Goal: Task Accomplishment & Management: Manage account settings

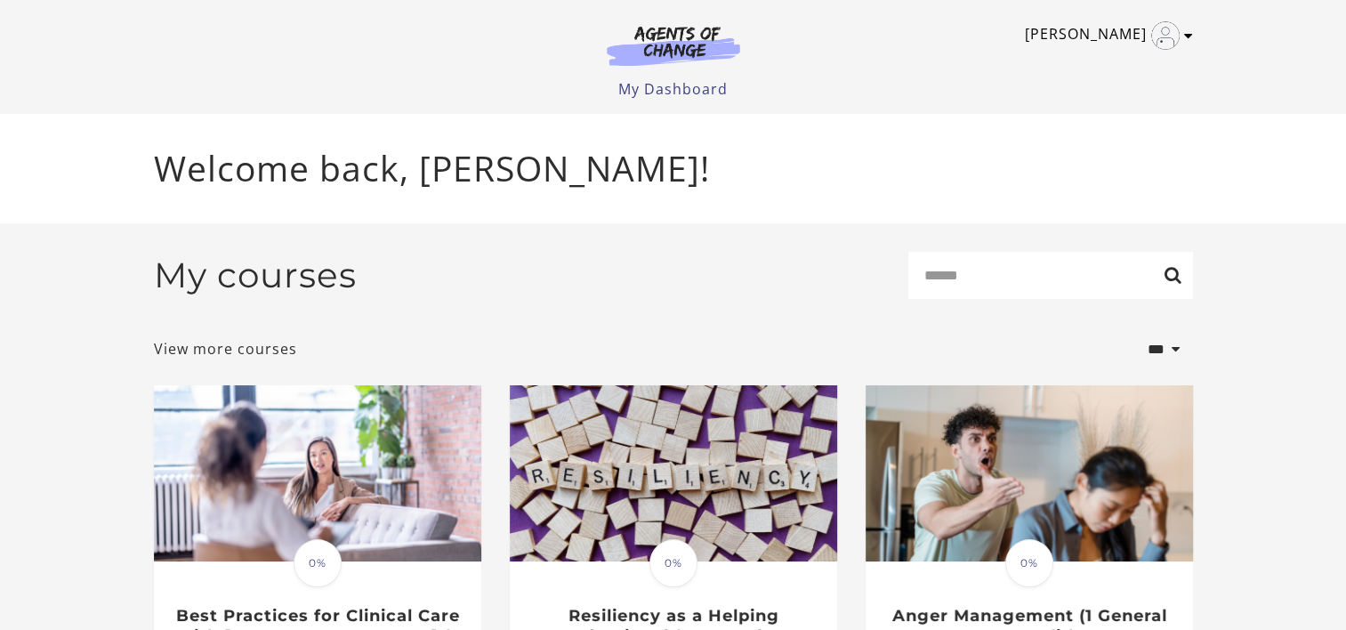
click at [1176, 37] on img "Toggle menu" at bounding box center [1165, 35] width 28 height 28
click at [1186, 36] on icon "Toggle menu" at bounding box center [1188, 35] width 9 height 14
click at [223, 357] on link "View more courses" at bounding box center [225, 348] width 143 height 21
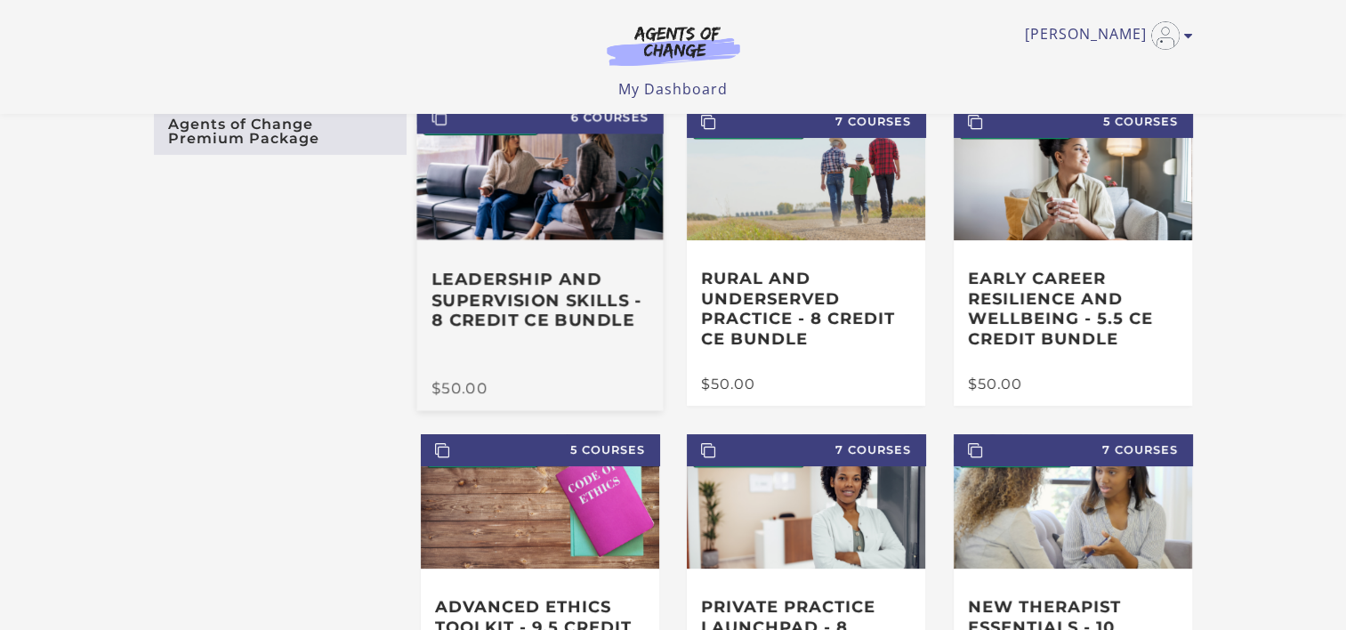
scroll to position [89, 0]
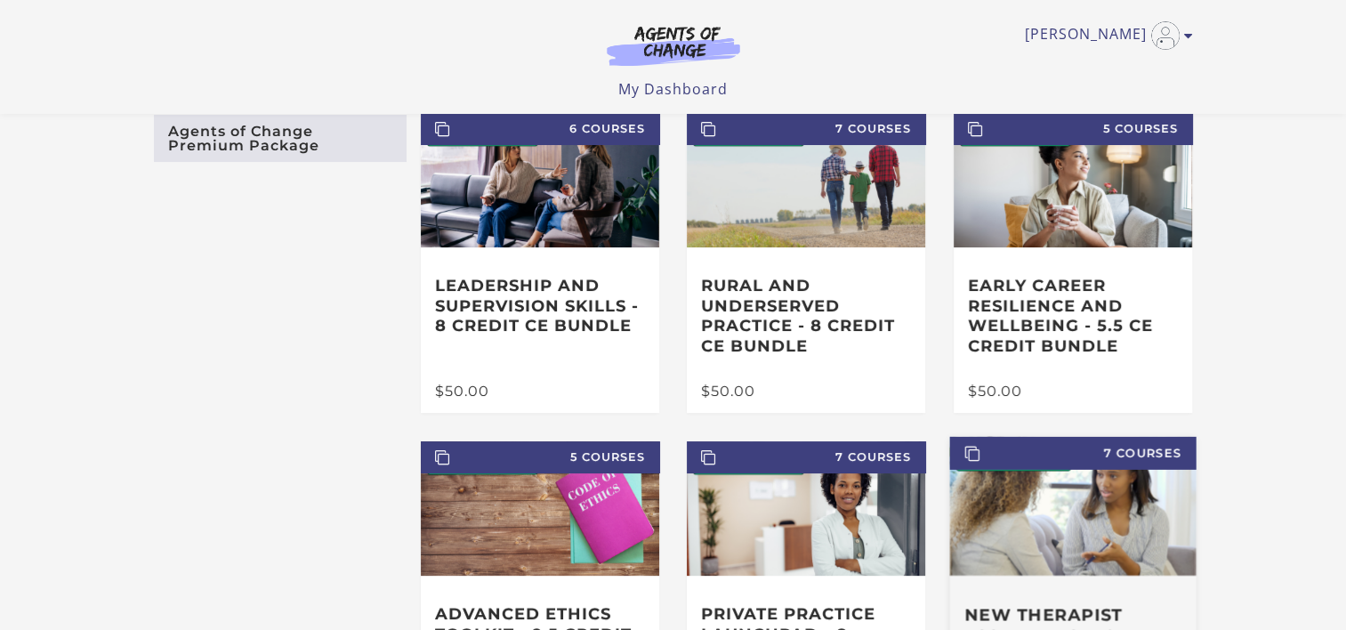
click at [1139, 555] on img at bounding box center [1073, 506] width 246 height 139
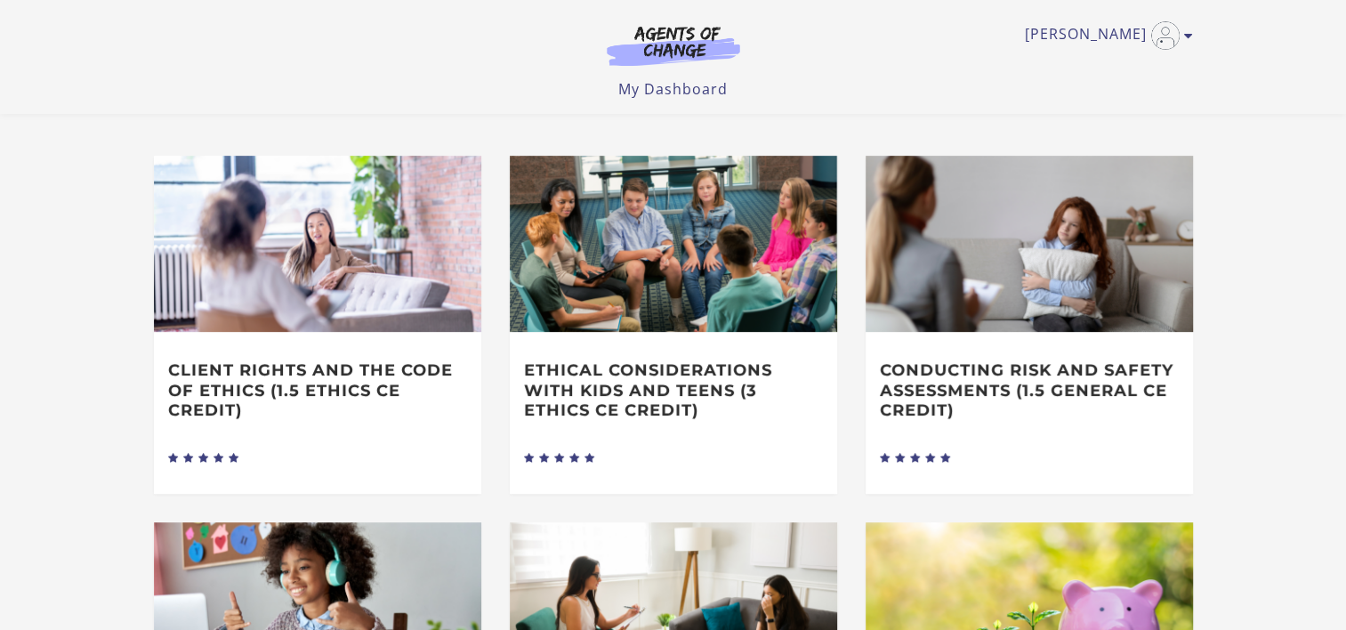
scroll to position [712, 0]
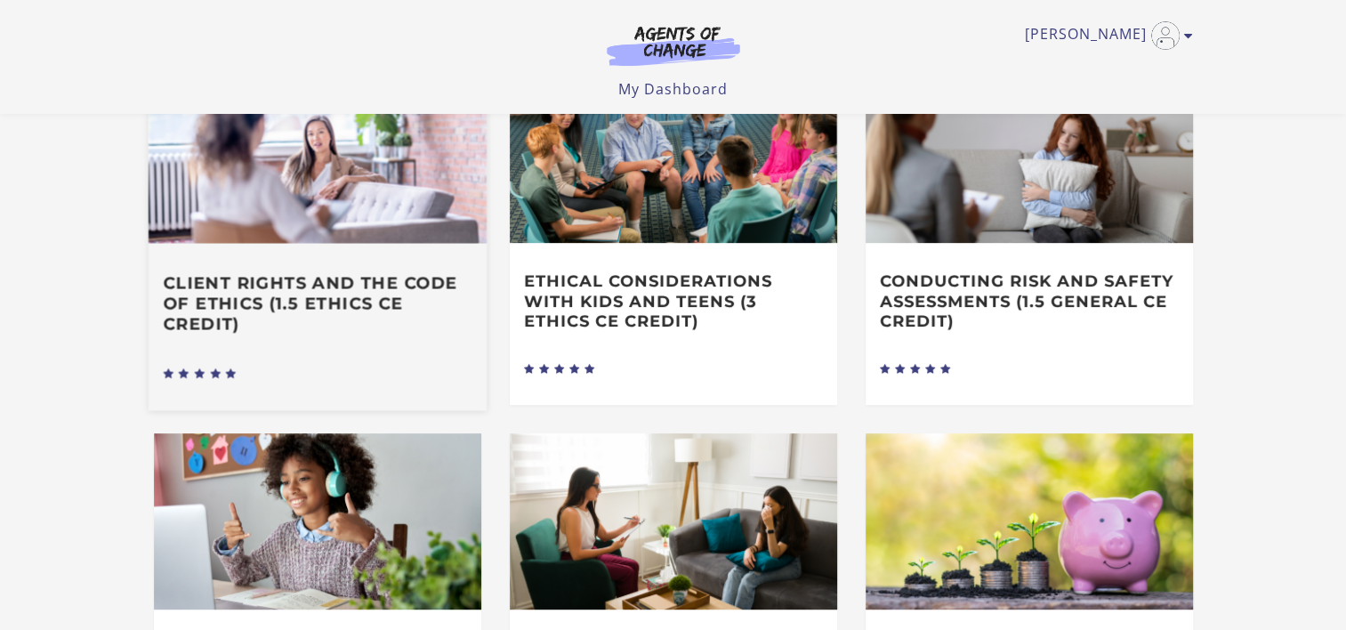
click at [287, 201] on img at bounding box center [317, 152] width 338 height 182
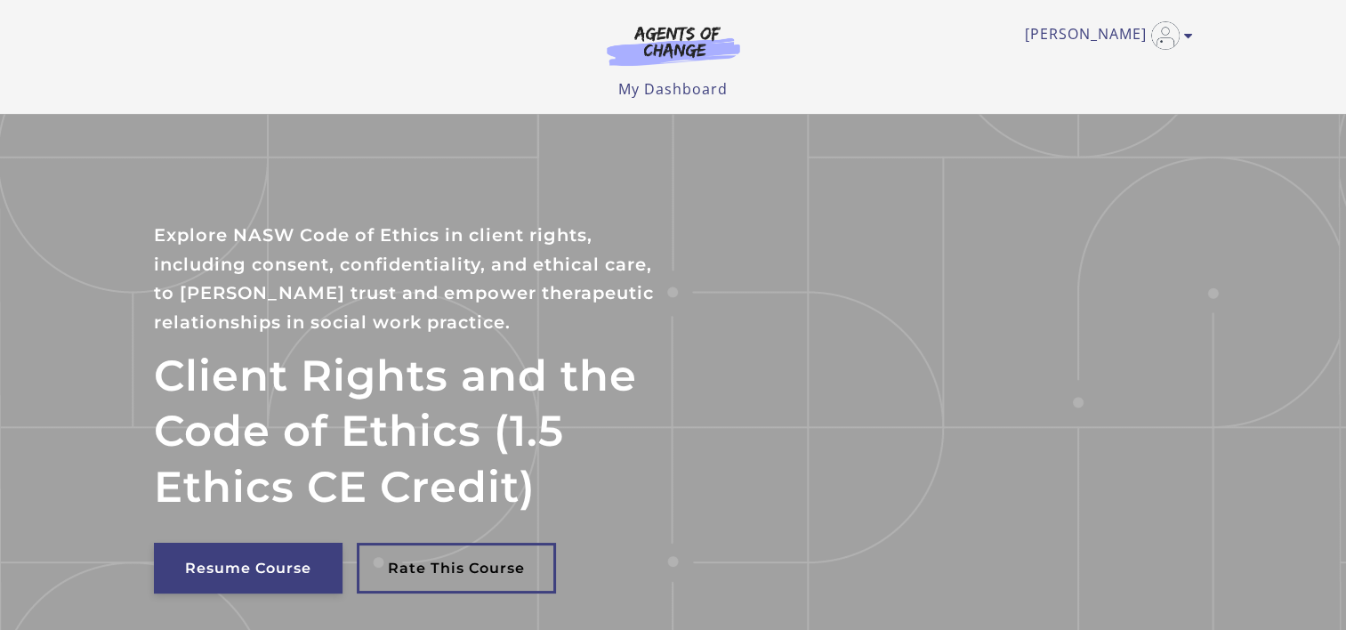
click at [267, 560] on link "Resume Course" at bounding box center [248, 568] width 189 height 51
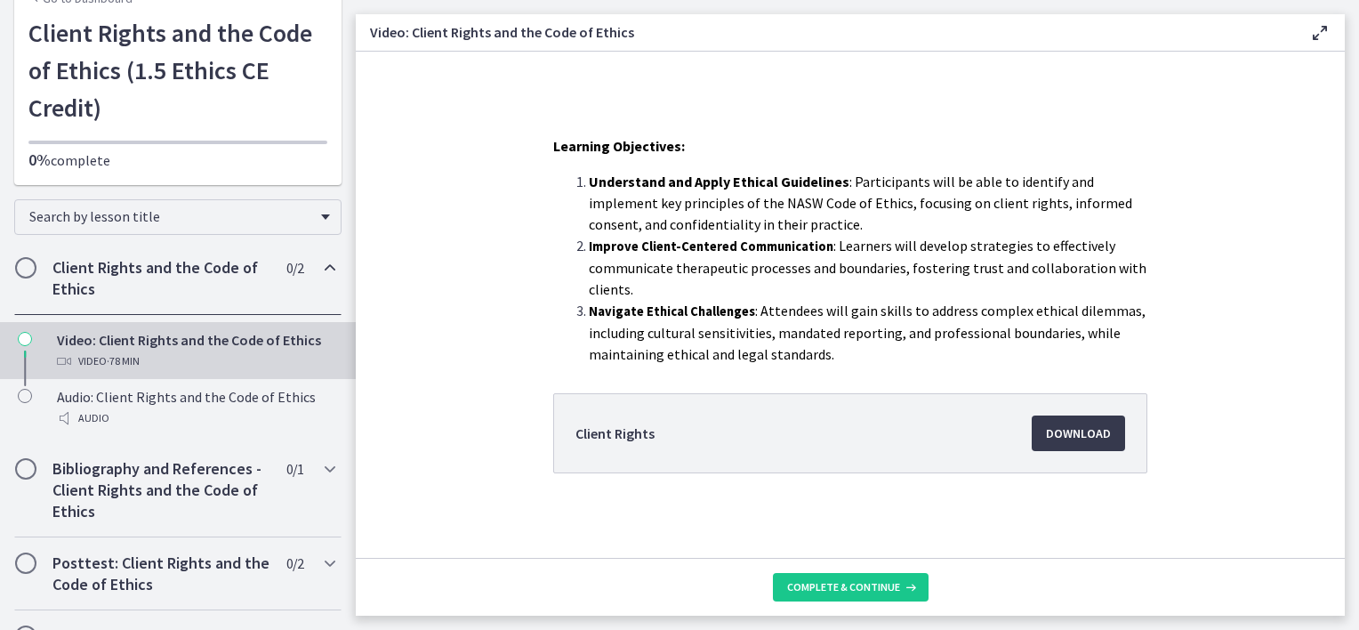
scroll to position [127, 0]
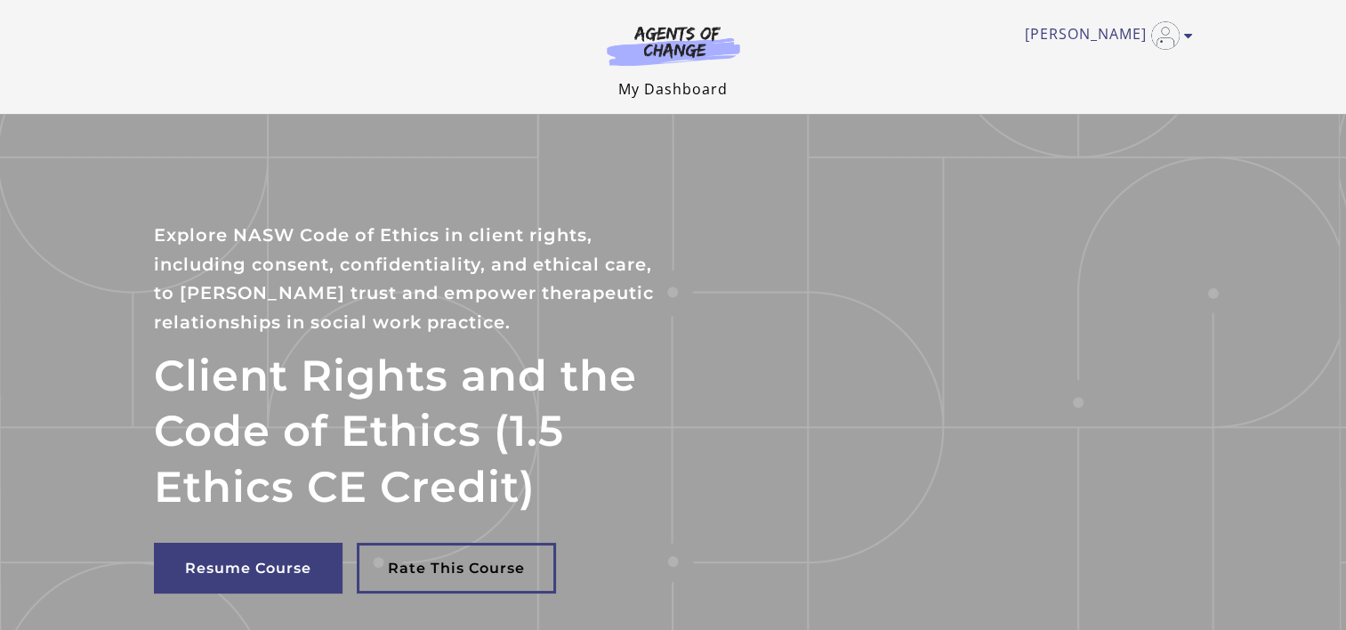
click at [686, 90] on link "My Dashboard" at bounding box center [672, 89] width 109 height 20
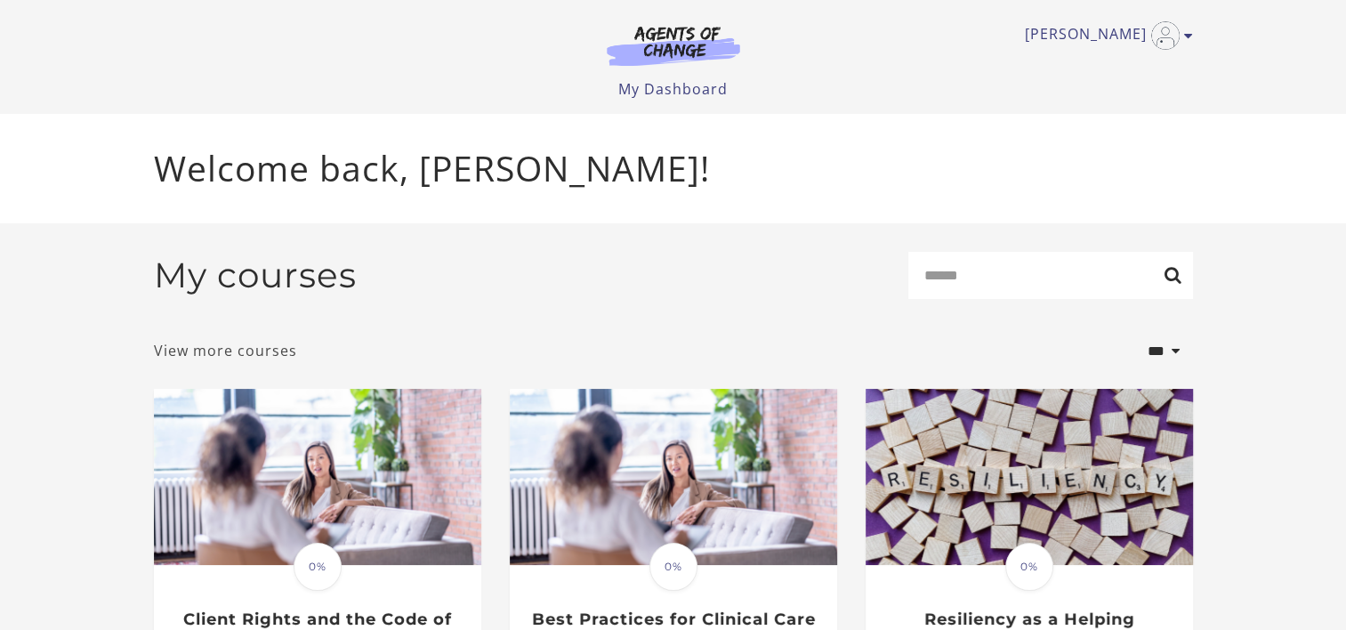
click at [224, 349] on link "View more courses" at bounding box center [225, 350] width 143 height 21
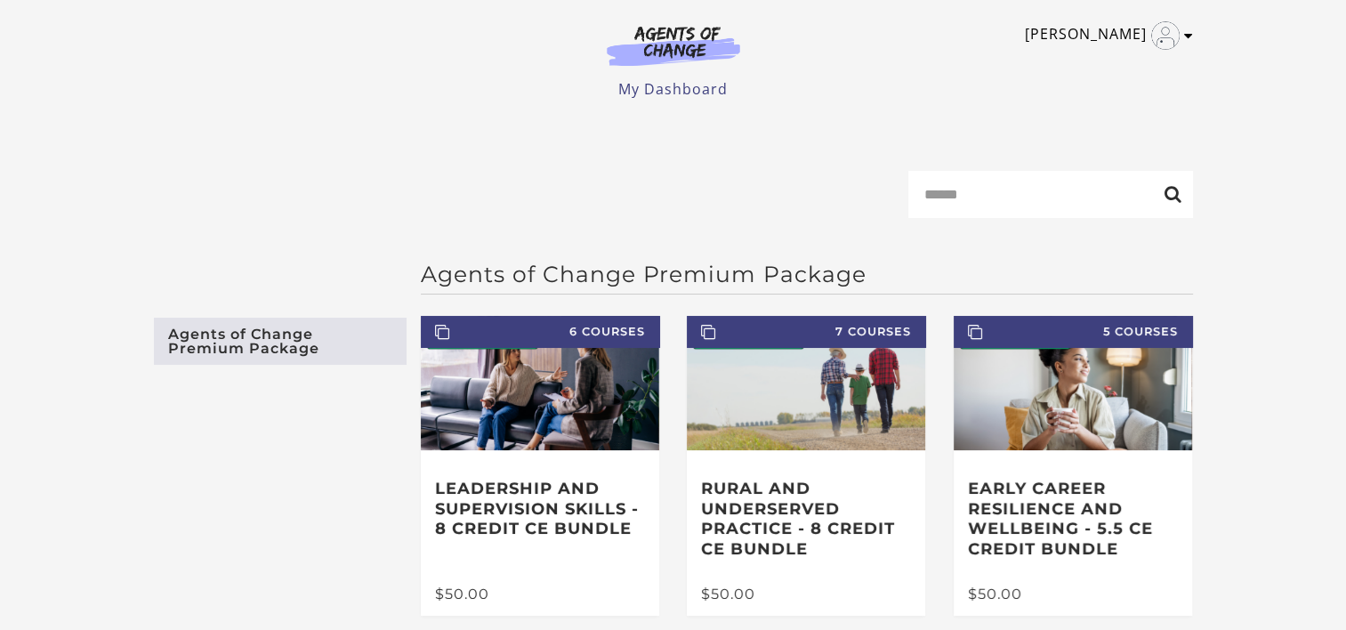
click at [1184, 36] on icon "Toggle menu" at bounding box center [1188, 35] width 9 height 14
click at [1101, 71] on link "My Account" at bounding box center [1119, 65] width 157 height 30
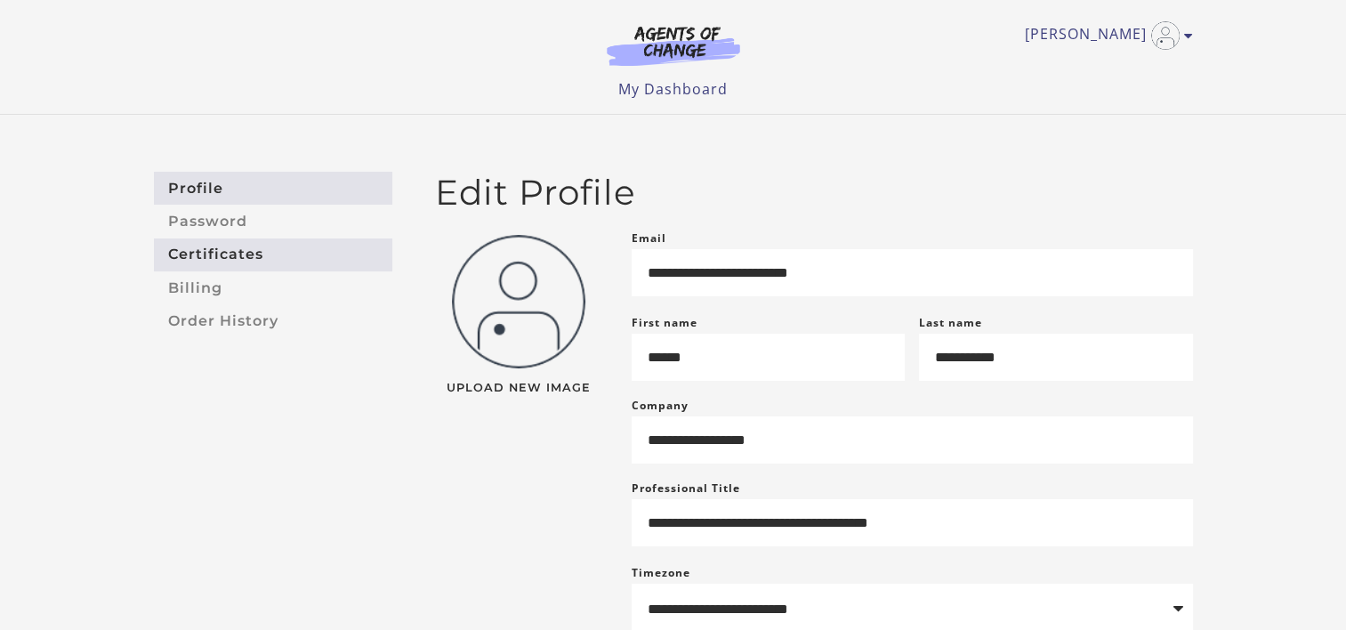
click at [179, 257] on link "Certificates" at bounding box center [273, 254] width 238 height 33
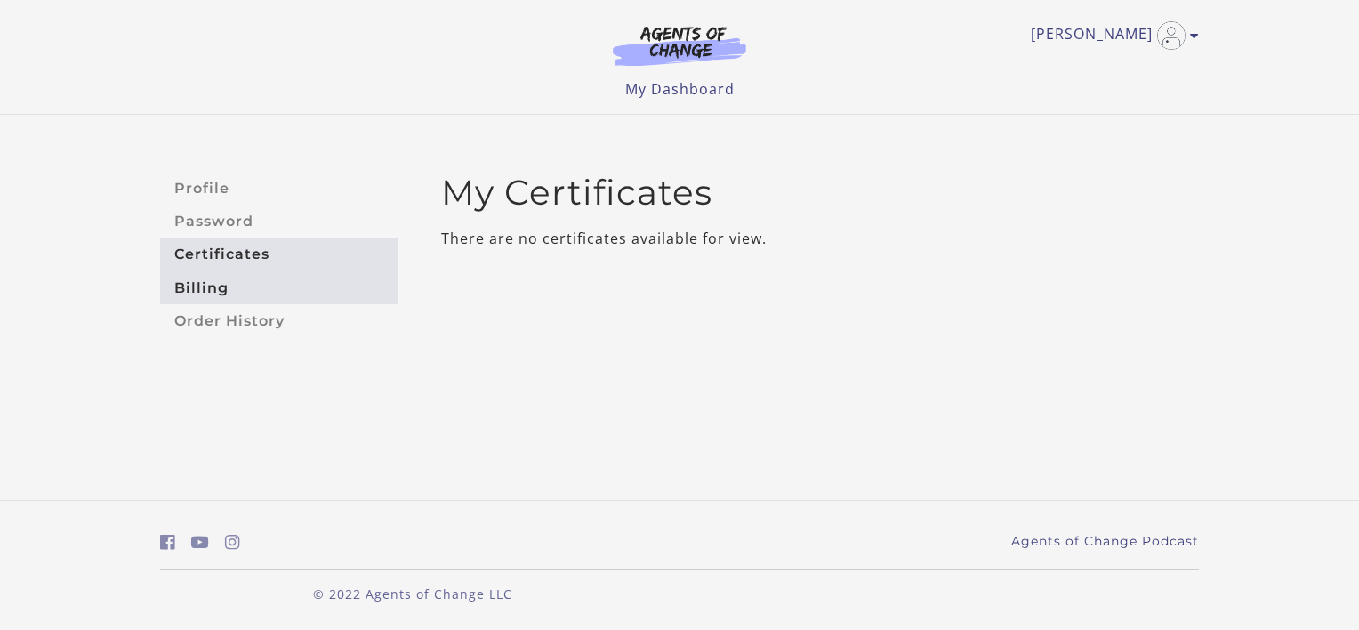
click at [192, 284] on link "Billing" at bounding box center [279, 287] width 238 height 33
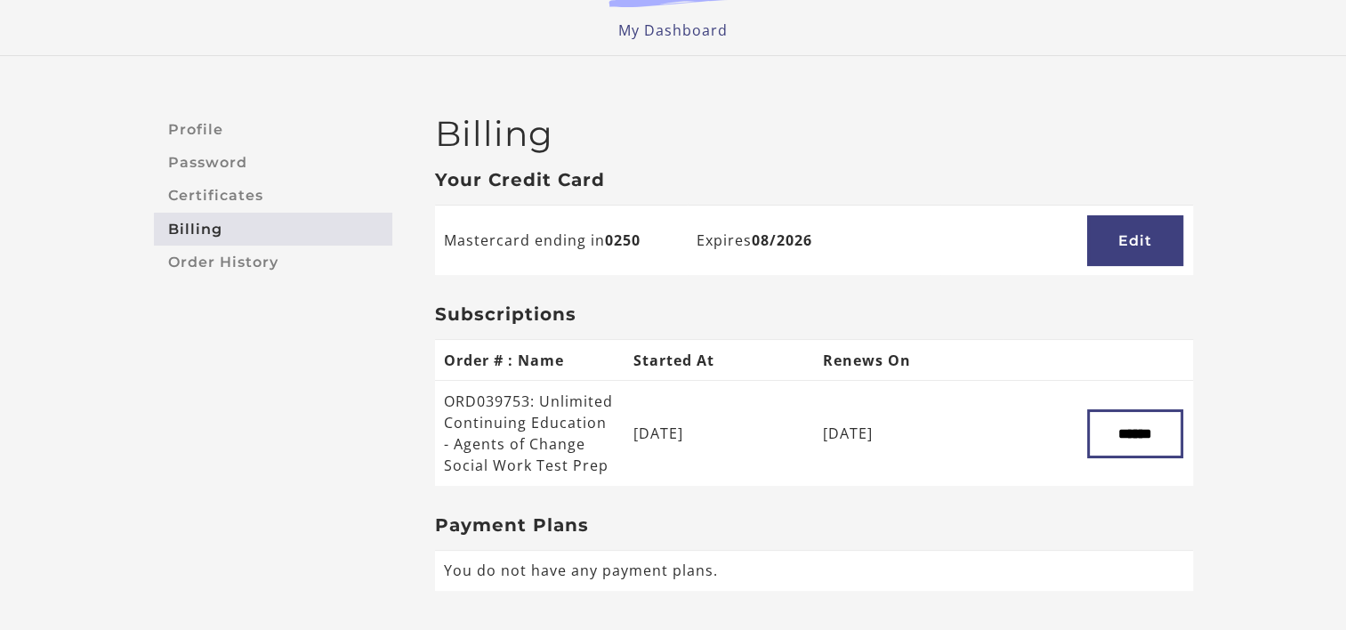
scroll to position [89, 0]
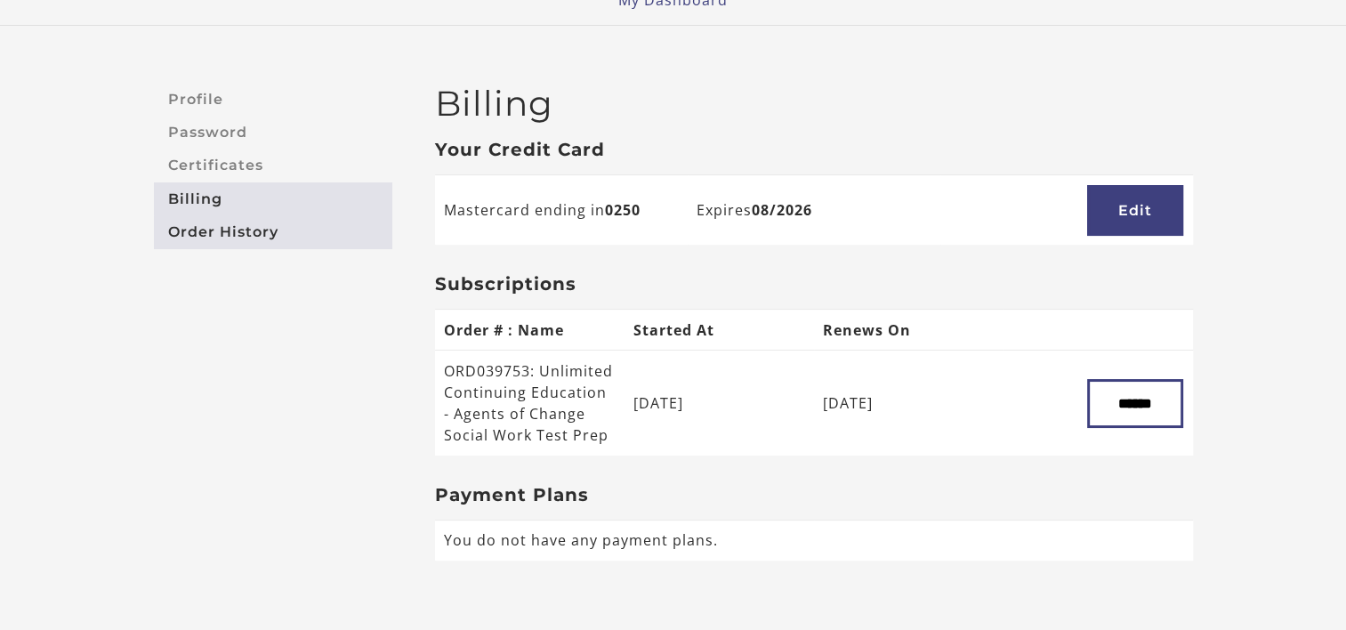
click at [188, 234] on link "Order History" at bounding box center [273, 231] width 238 height 33
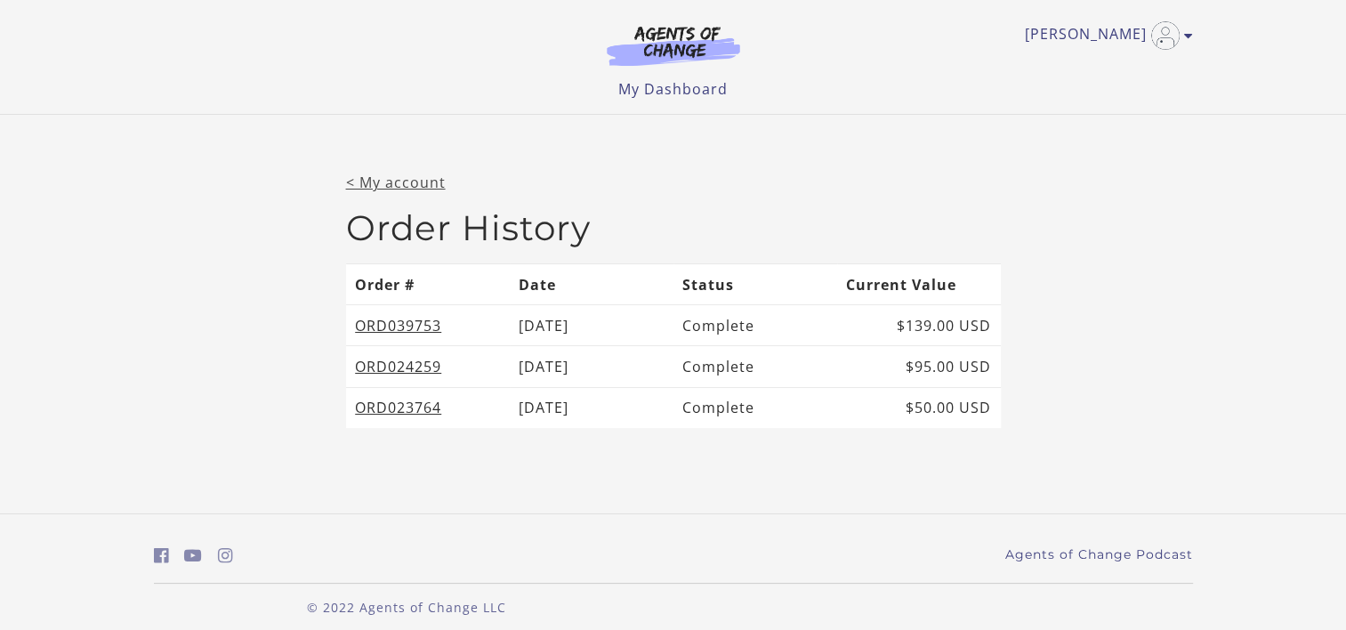
click at [349, 176] on link "< My account" at bounding box center [396, 183] width 100 height 20
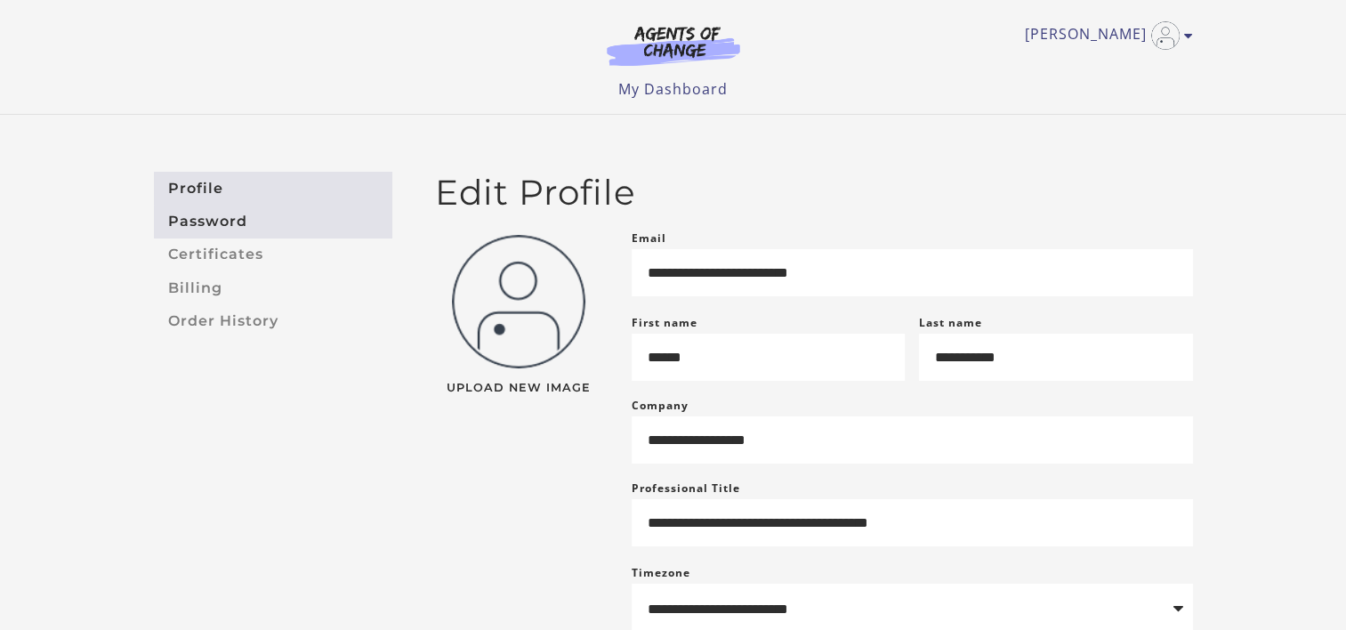
click at [233, 227] on link "Password" at bounding box center [273, 221] width 238 height 33
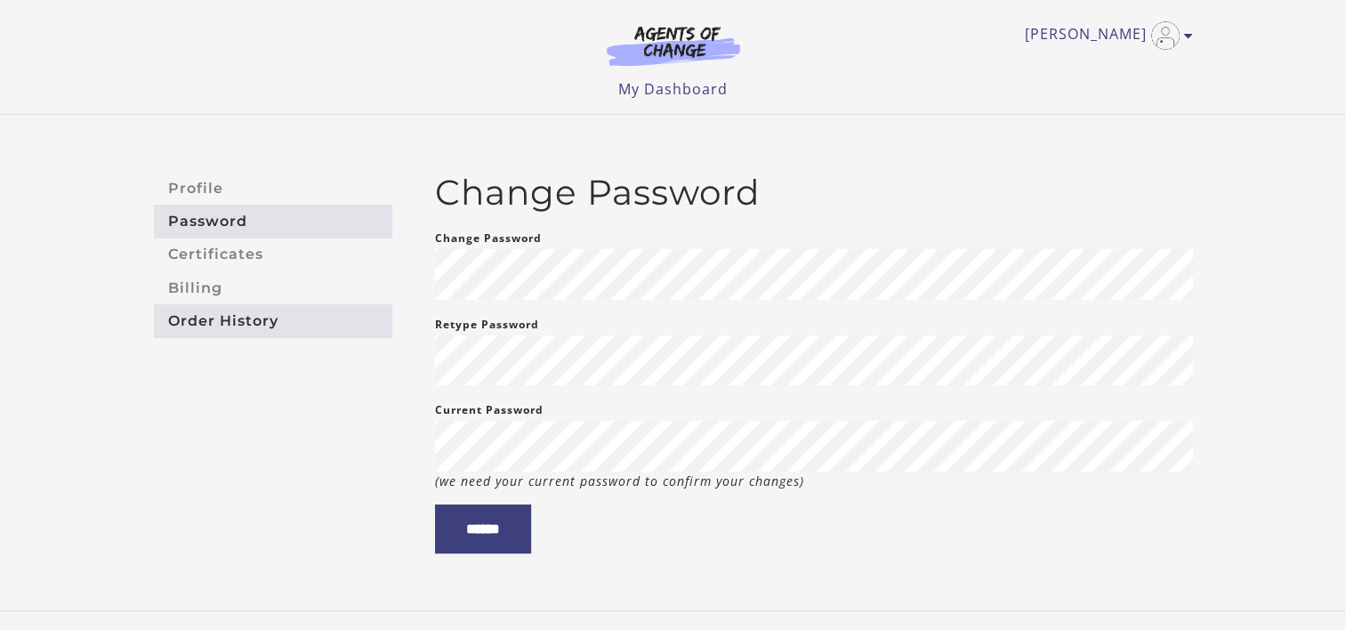
click at [236, 328] on link "Order History" at bounding box center [273, 320] width 238 height 33
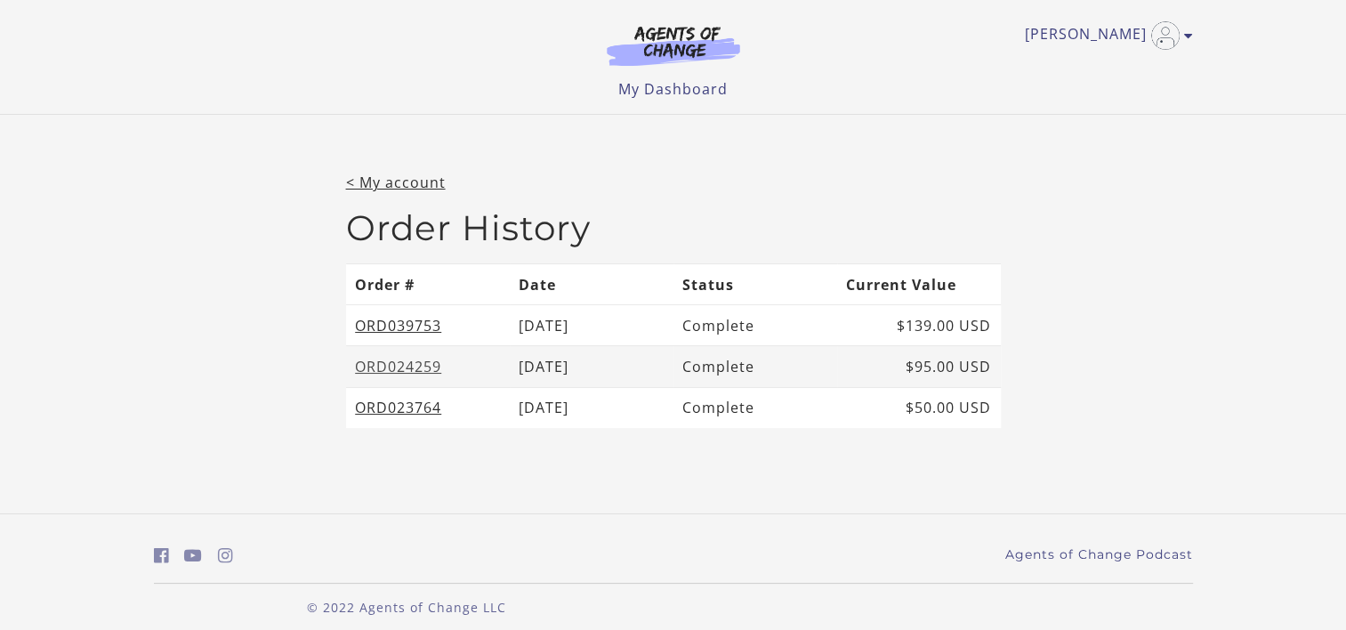
click at [380, 366] on link "ORD024259" at bounding box center [398, 367] width 86 height 20
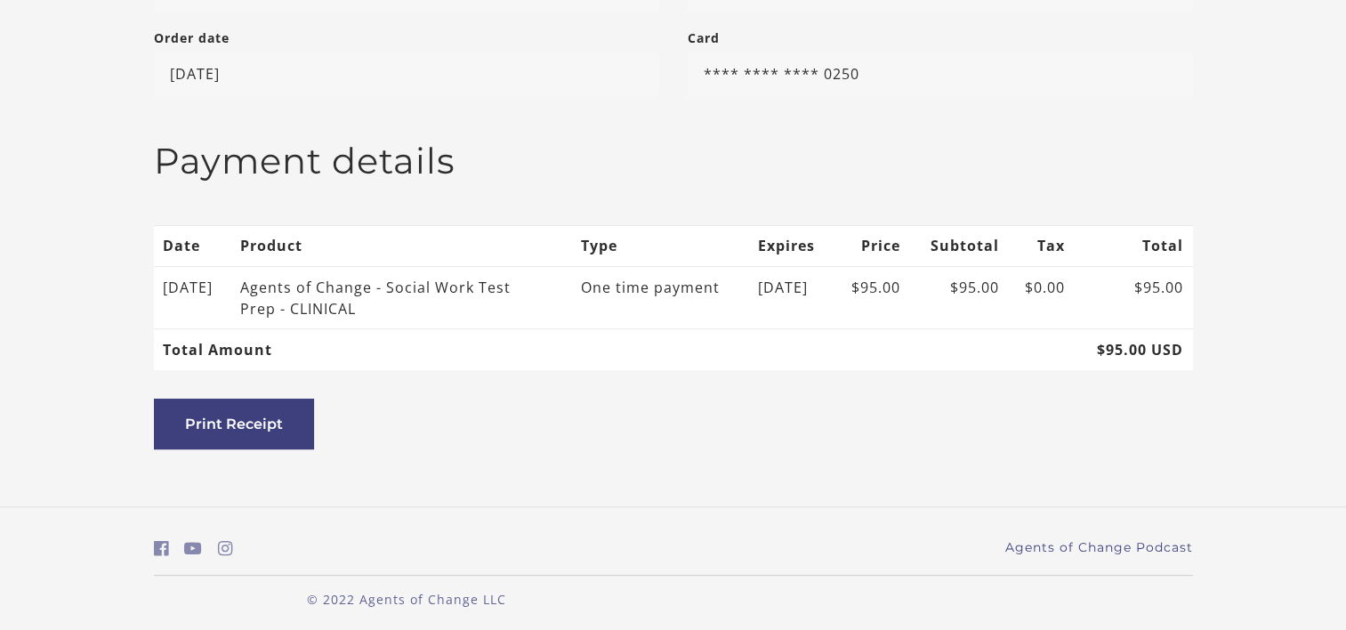
scroll to position [448, 0]
click at [262, 418] on button "Print Receipt" at bounding box center [234, 422] width 160 height 51
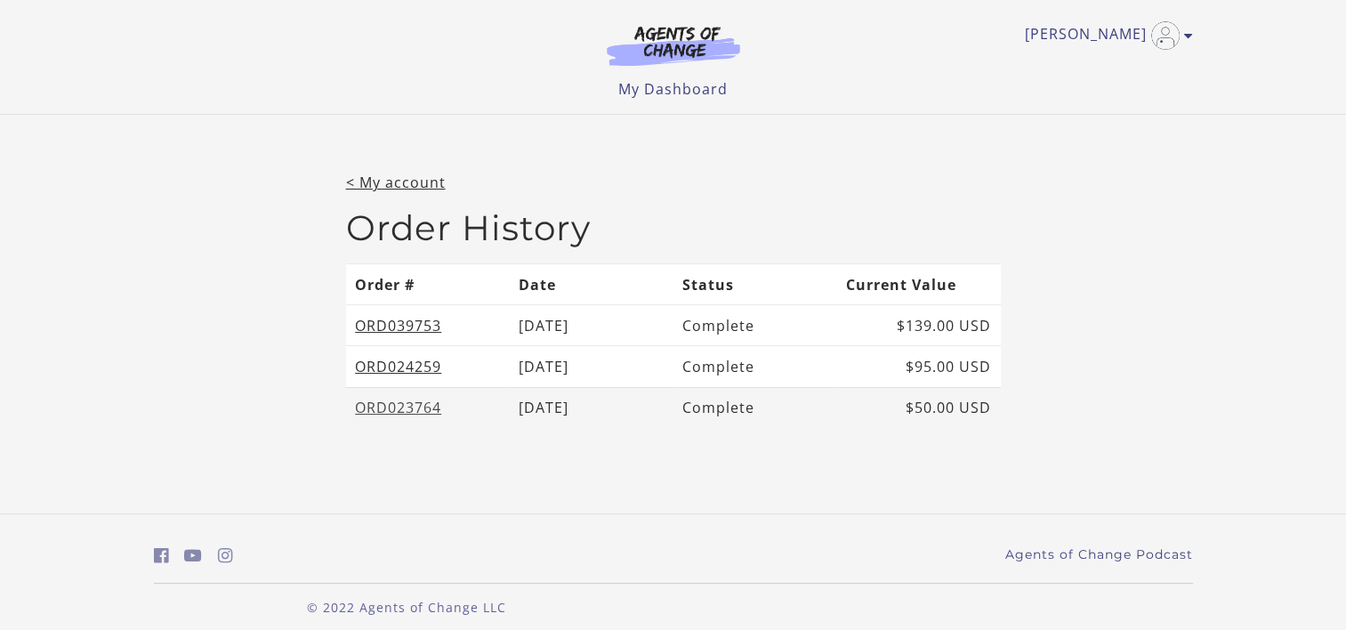
click at [404, 406] on link "ORD023764" at bounding box center [398, 408] width 86 height 20
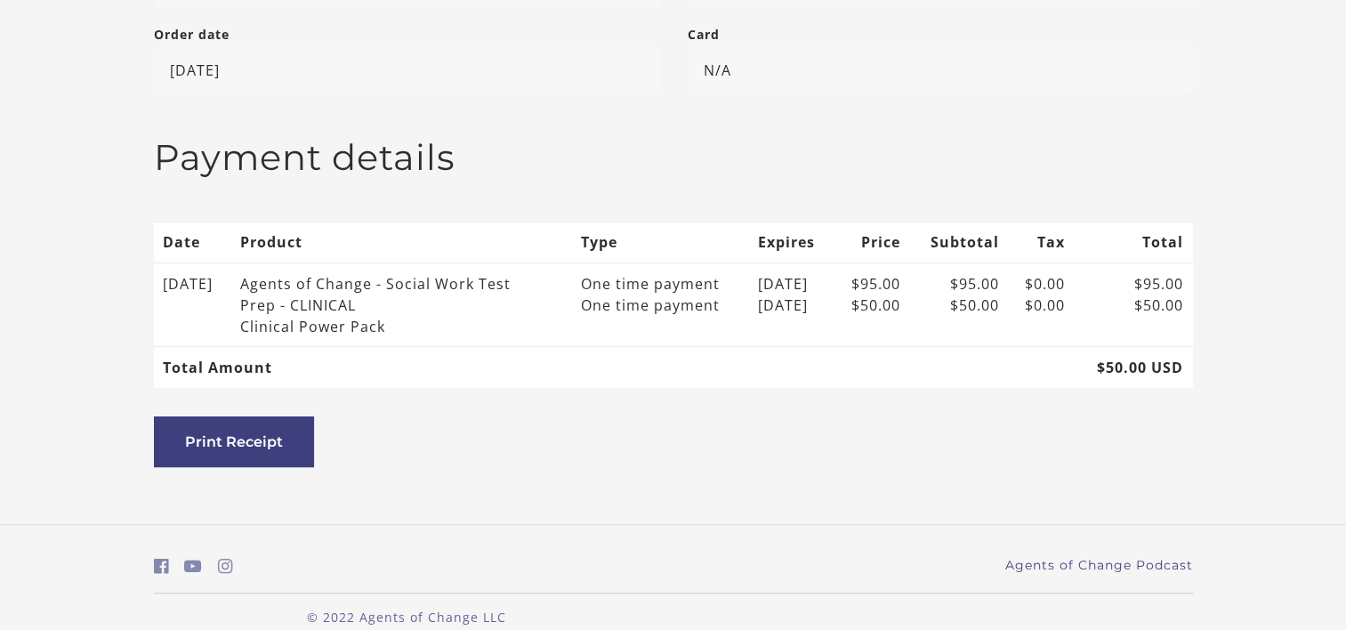
scroll to position [470, 0]
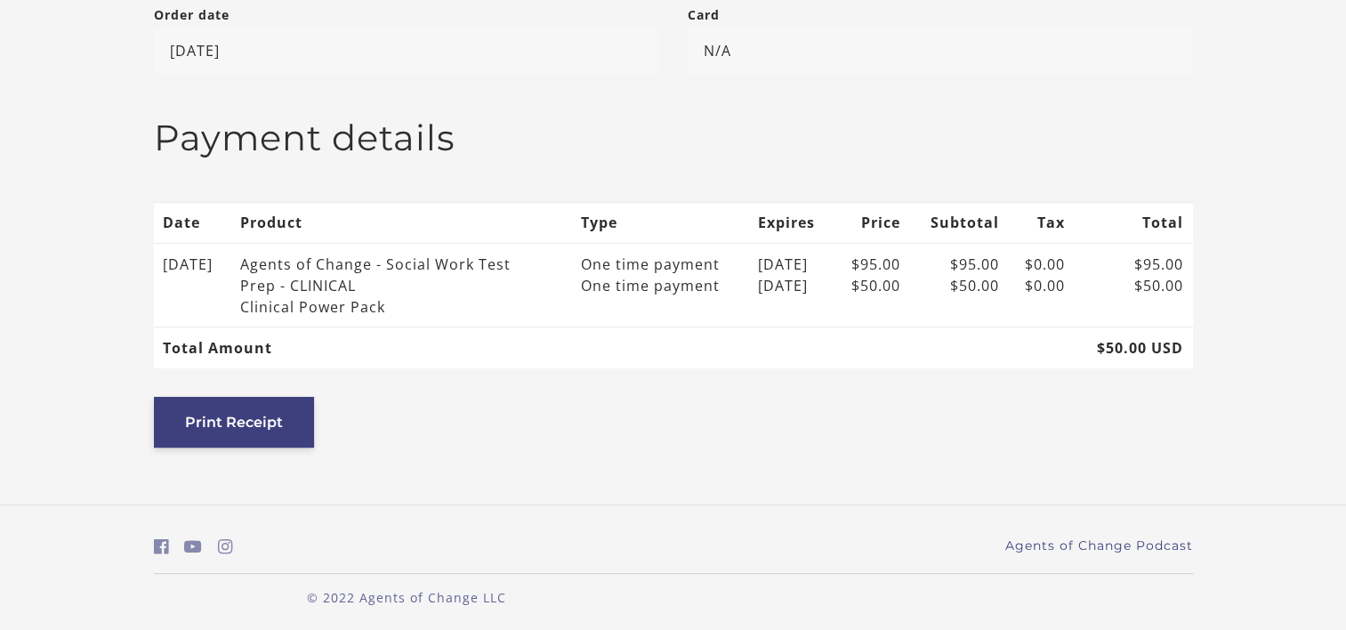
click at [230, 414] on button "Print Receipt" at bounding box center [234, 422] width 160 height 51
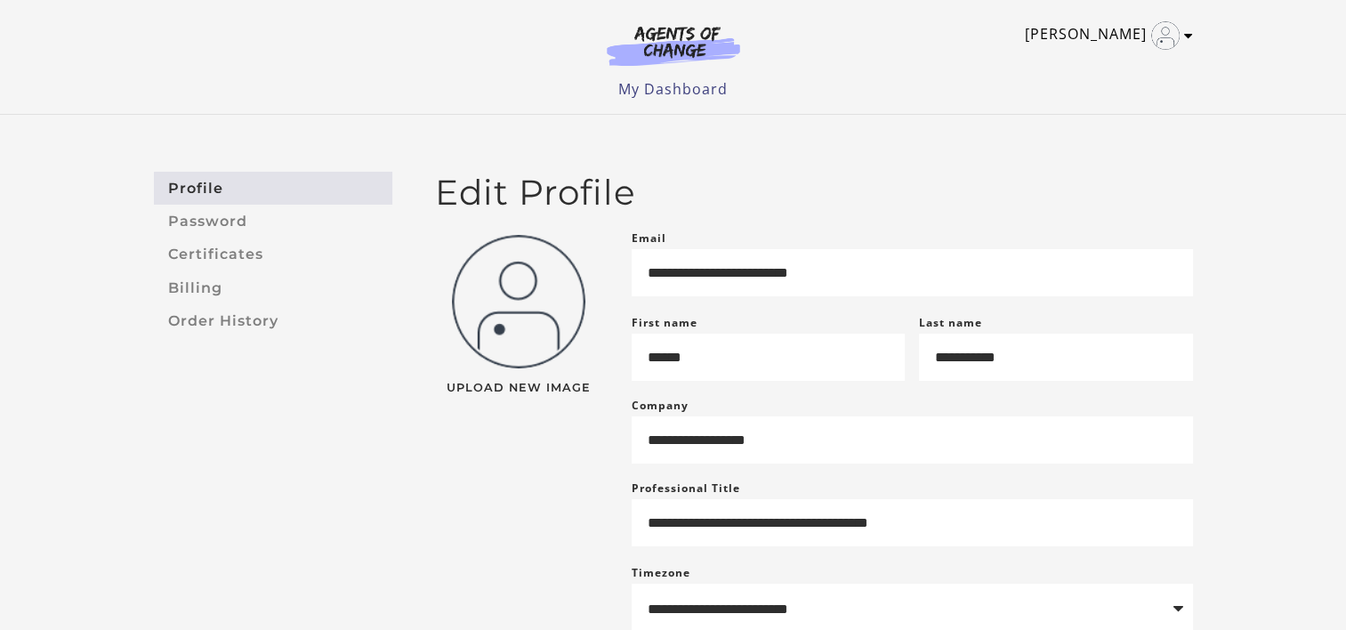
click at [1186, 32] on icon "Toggle menu" at bounding box center [1188, 35] width 9 height 14
click at [856, 94] on ul "My Dashboard My Account Support Sign Out" at bounding box center [673, 88] width 1039 height 21
